Goal: Task Accomplishment & Management: Use online tool/utility

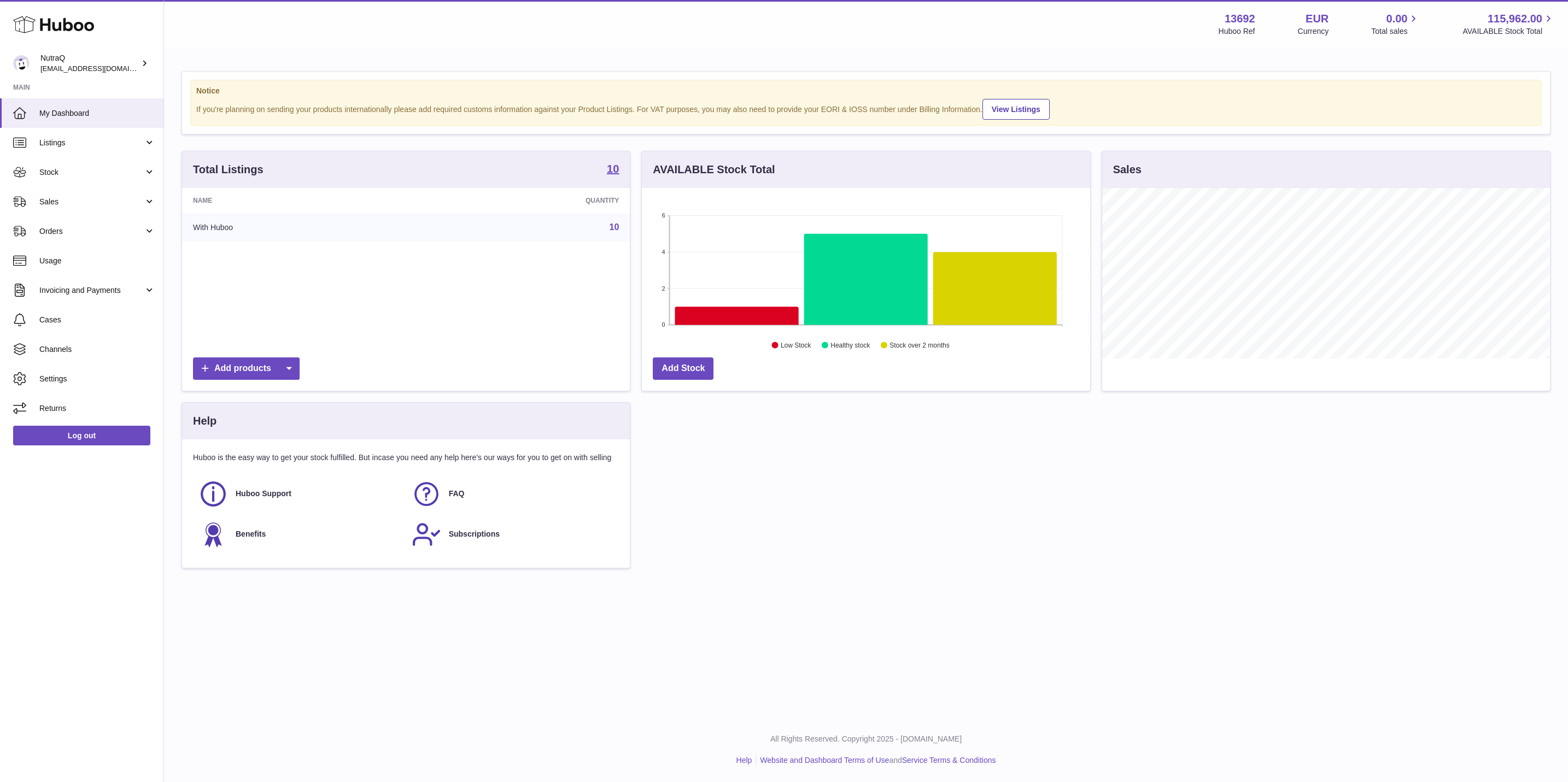
scroll to position [171, 446]
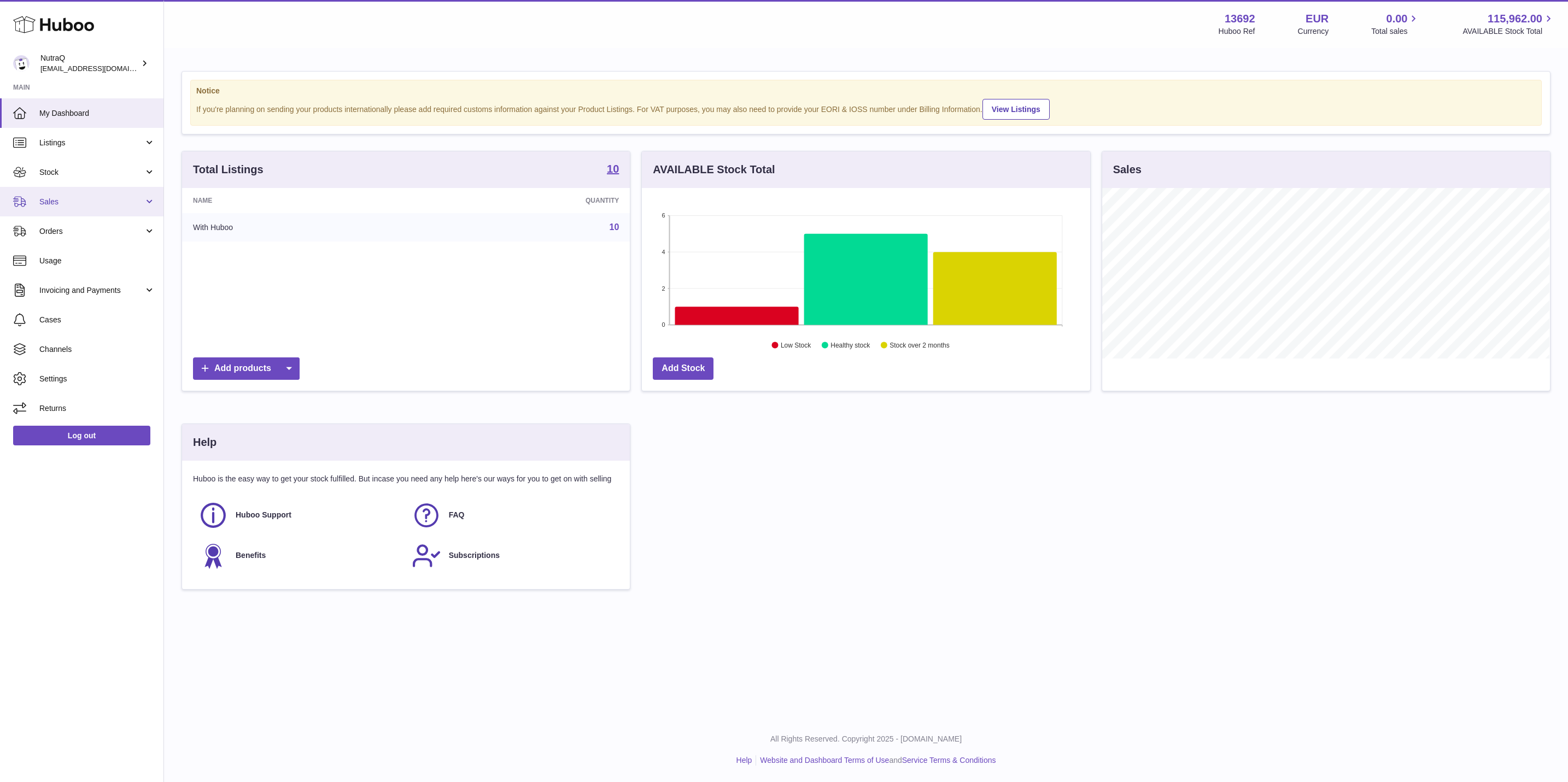
click at [54, 199] on span "Sales" at bounding box center [91, 202] width 104 height 11
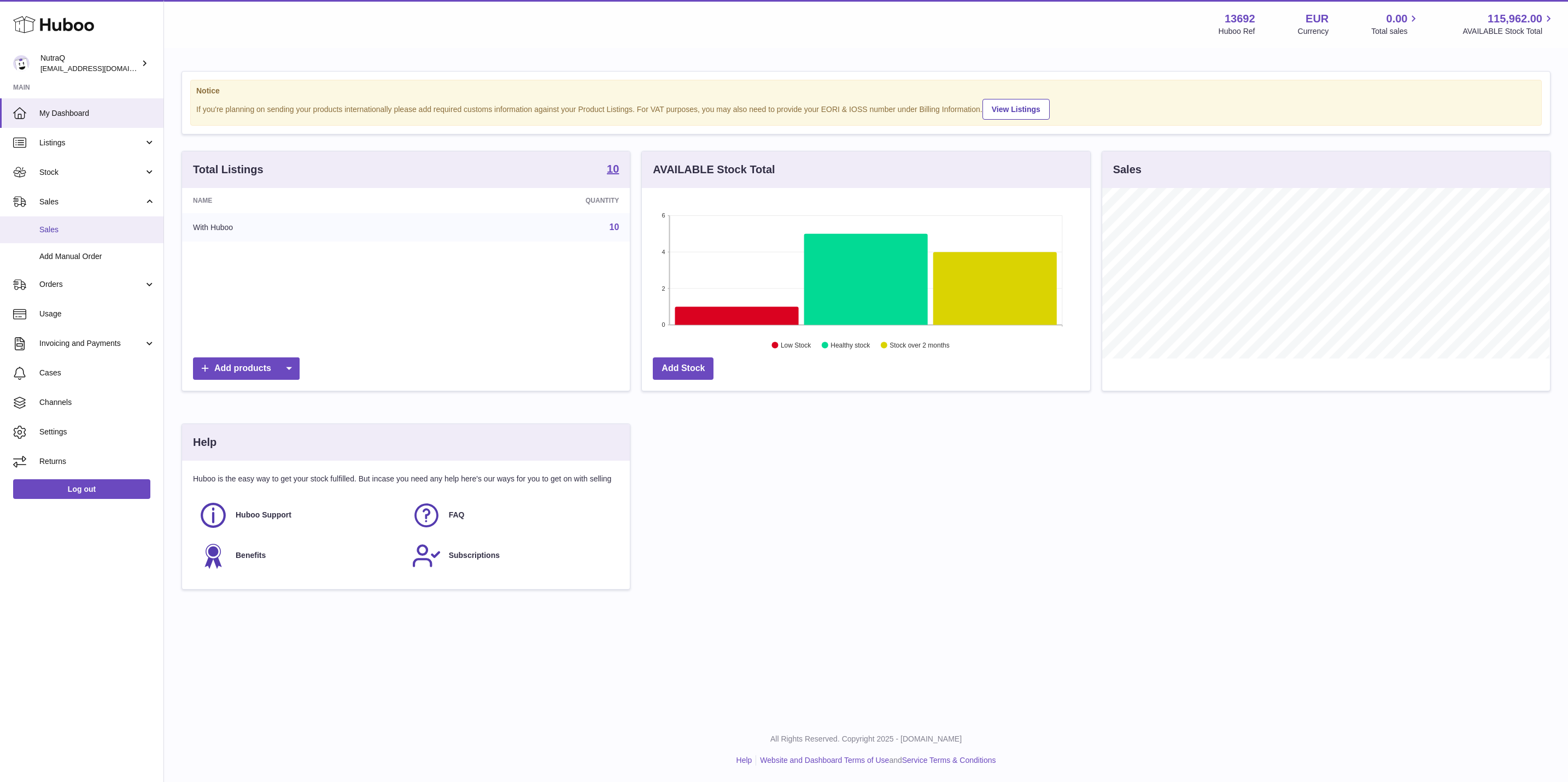
click at [69, 230] on span "Sales" at bounding box center [97, 230] width 116 height 11
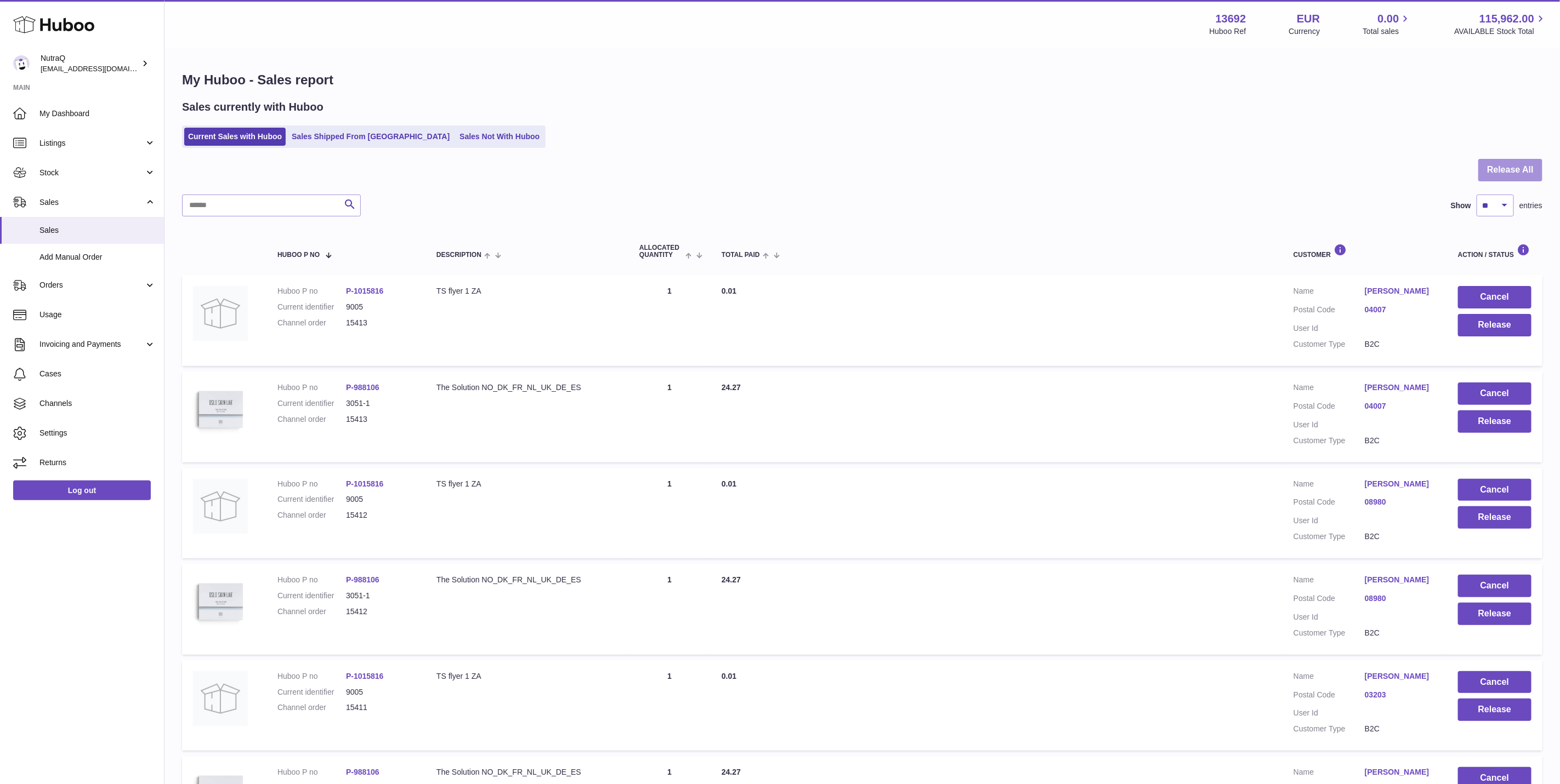
click at [1506, 164] on button "Release All" at bounding box center [1510, 170] width 64 height 23
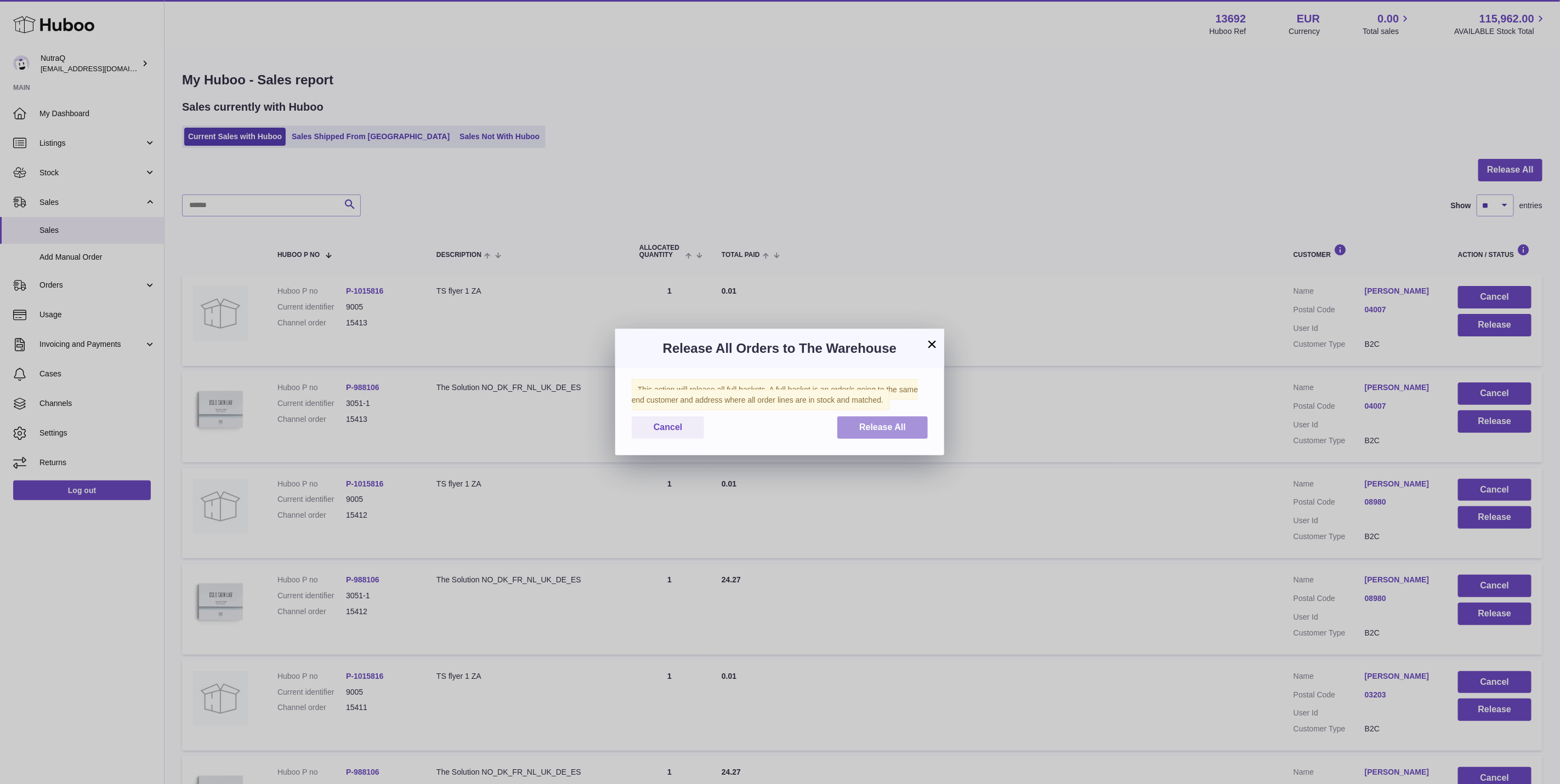
click at [871, 423] on span "Release All" at bounding box center [882, 427] width 47 height 9
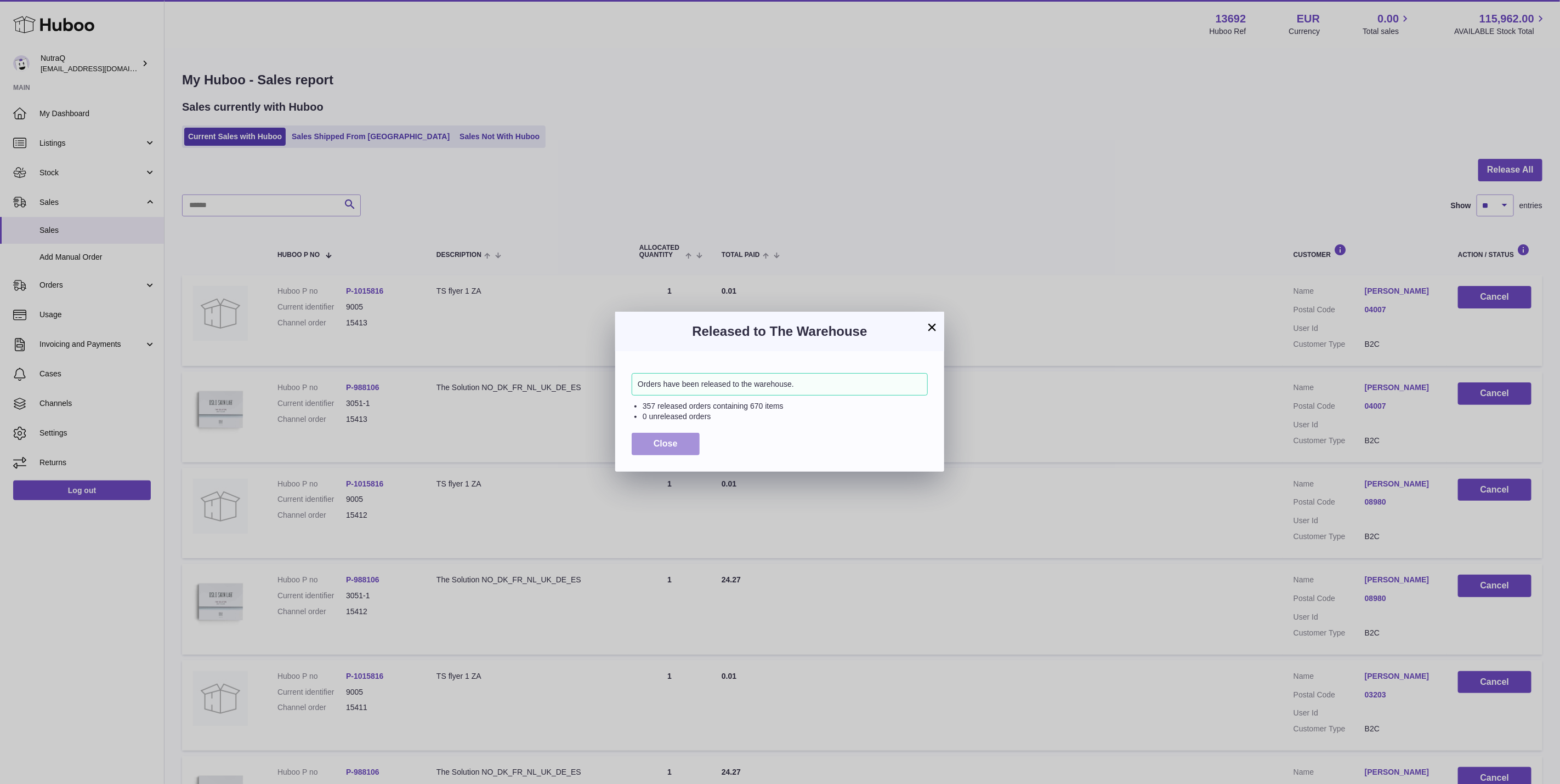
click at [657, 436] on button "Close" at bounding box center [666, 444] width 68 height 23
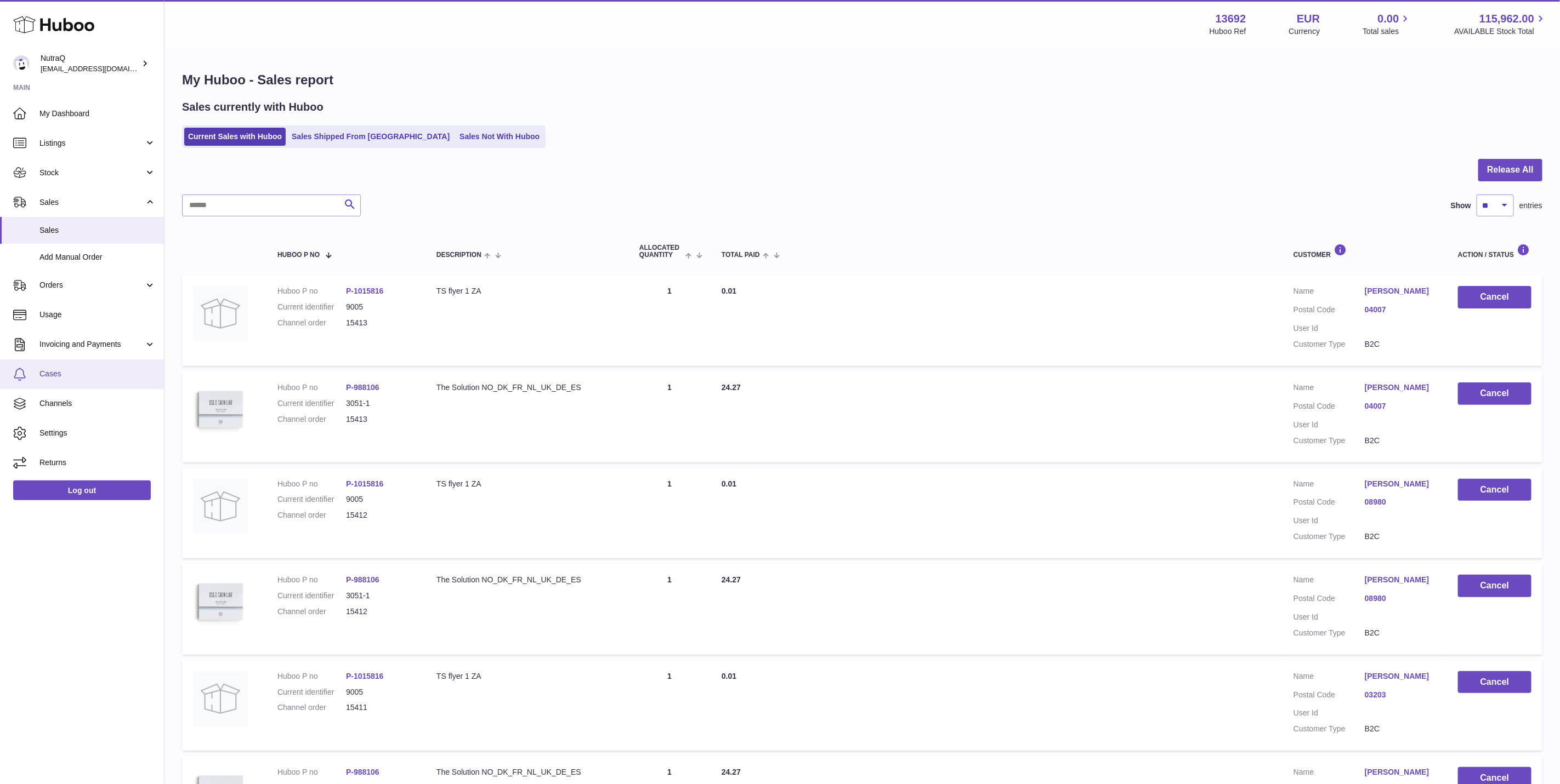
click at [97, 376] on span "Cases" at bounding box center [97, 374] width 116 height 11
